Goal: Use online tool/utility

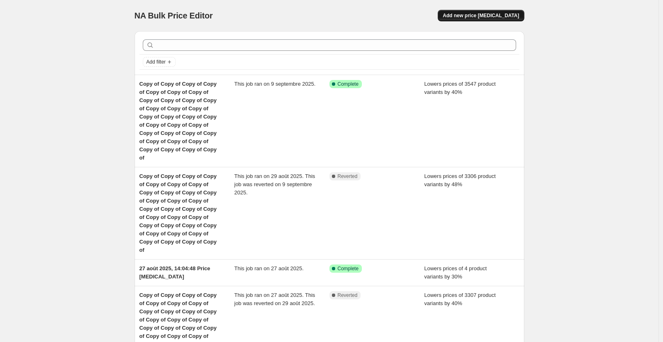
click at [482, 16] on span "Add new price [MEDICAL_DATA]" at bounding box center [481, 15] width 76 height 7
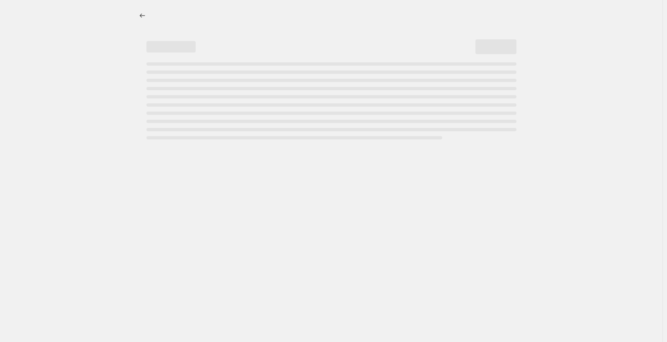
select select "percentage"
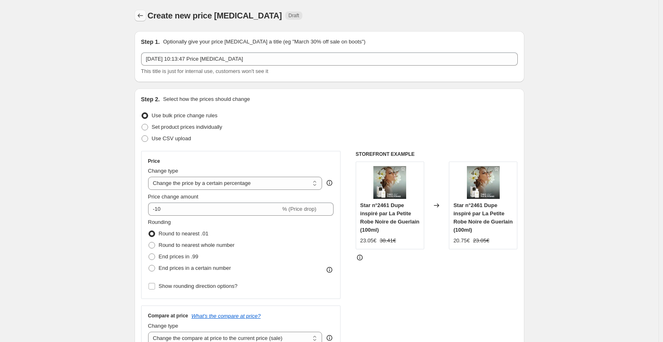
click at [141, 16] on icon "Price change jobs" at bounding box center [140, 15] width 8 height 8
